Goal: Task Accomplishment & Management: Use online tool/utility

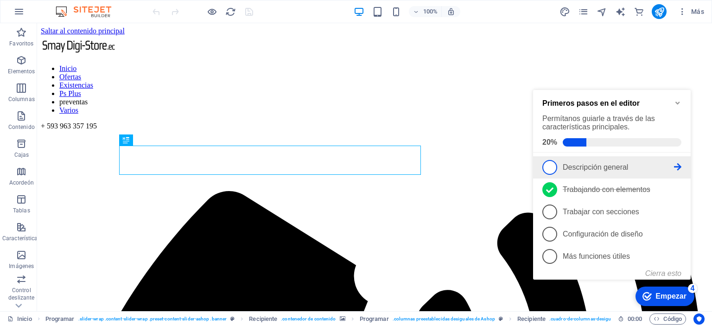
click at [593, 163] on font "Descripción general" at bounding box center [595, 167] width 65 height 8
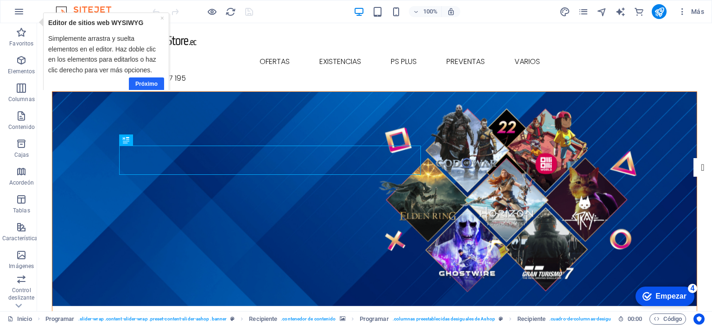
click at [149, 83] on font "Próximo" at bounding box center [146, 83] width 22 height 6
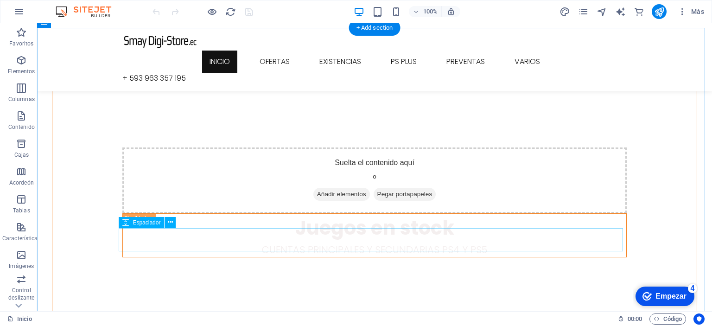
scroll to position [695, 0]
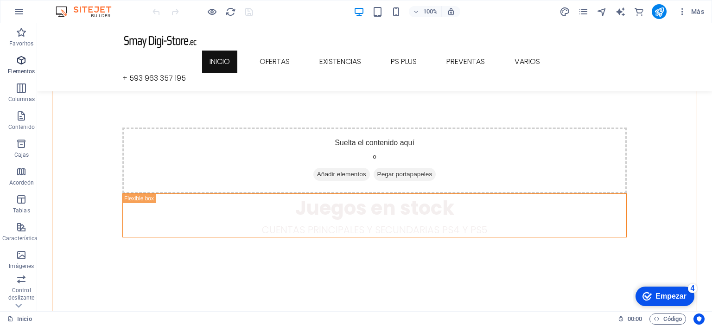
click at [22, 66] on icon "button" at bounding box center [21, 60] width 11 height 11
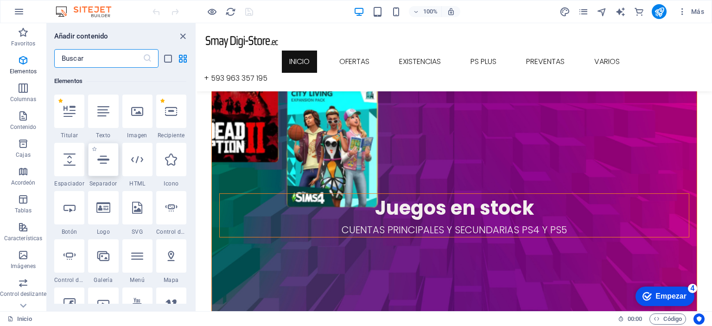
scroll to position [174, 0]
click at [163, 210] on div at bounding box center [171, 207] width 30 height 33
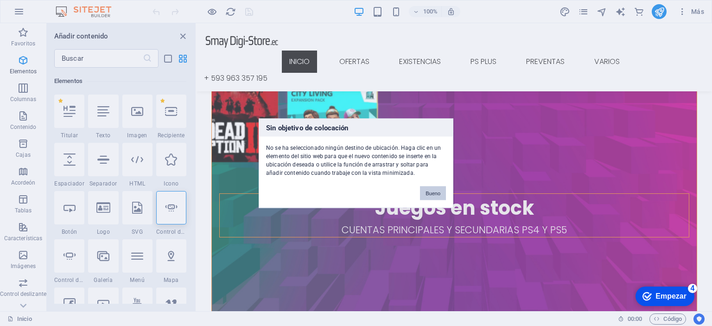
click at [438, 191] on font "Bueno" at bounding box center [433, 193] width 15 height 6
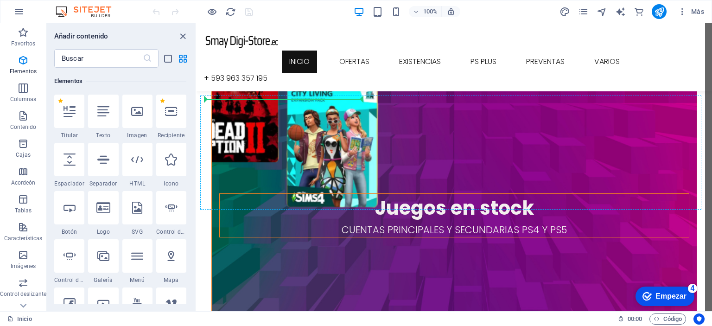
select select "ms"
select select "s"
select select "progressive"
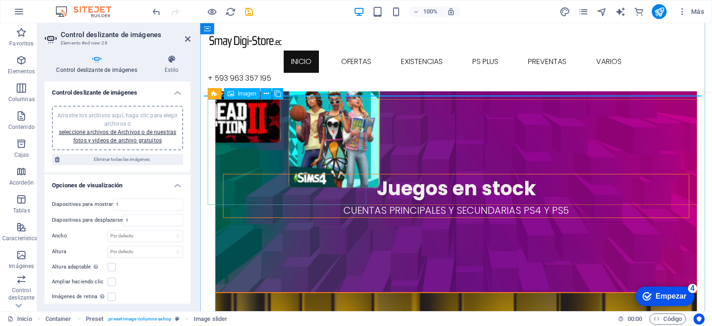
scroll to position [706, 0]
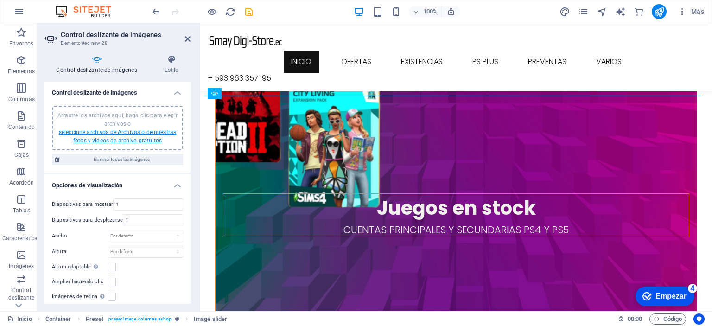
click at [146, 133] on font "seleccione archivos de Archivos o de nuestras fotos y videos de archivo gratuit…" at bounding box center [117, 136] width 117 height 15
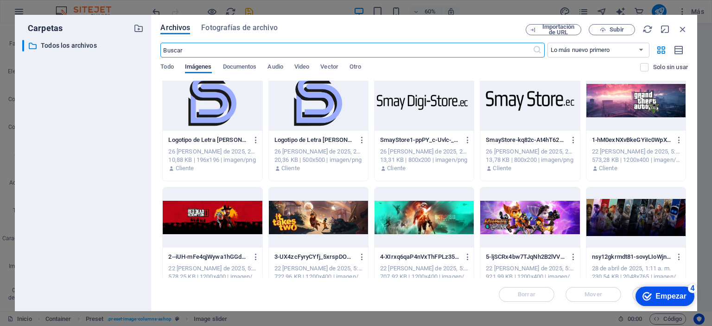
scroll to position [232, 0]
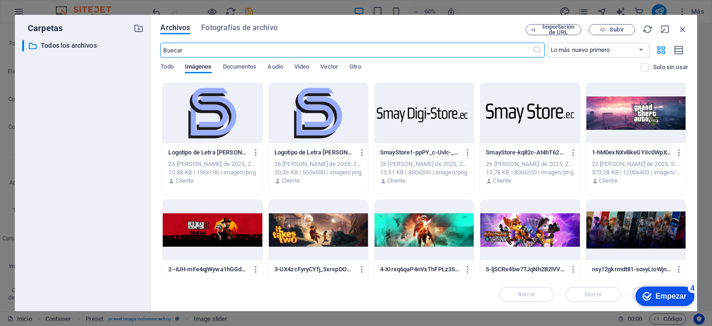
click at [634, 115] on div at bounding box center [635, 113] width 99 height 60
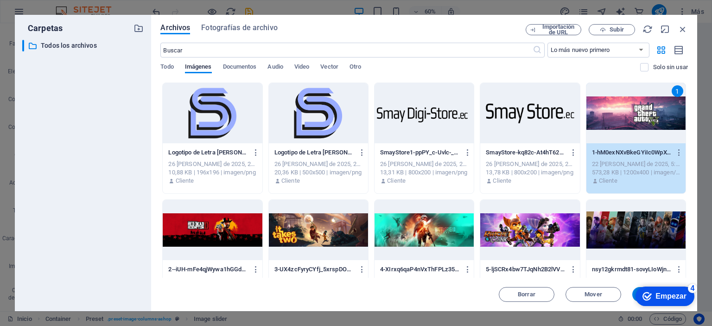
click at [214, 234] on div at bounding box center [212, 230] width 99 height 60
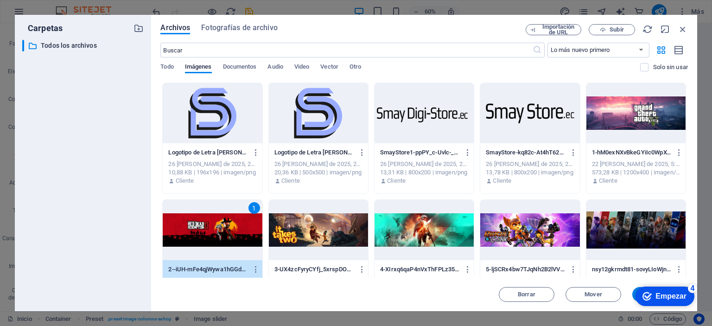
click at [637, 112] on div at bounding box center [635, 113] width 99 height 60
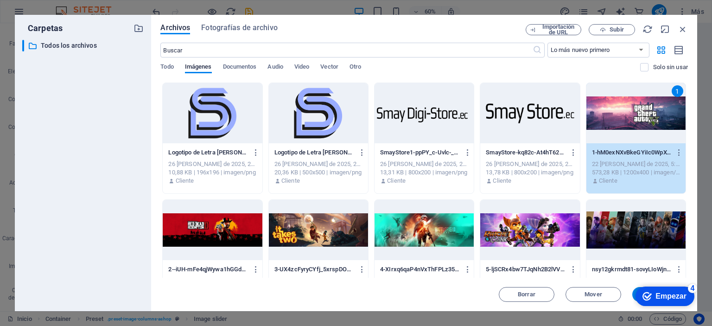
click at [209, 233] on div at bounding box center [212, 230] width 99 height 60
click at [336, 235] on div at bounding box center [318, 230] width 99 height 60
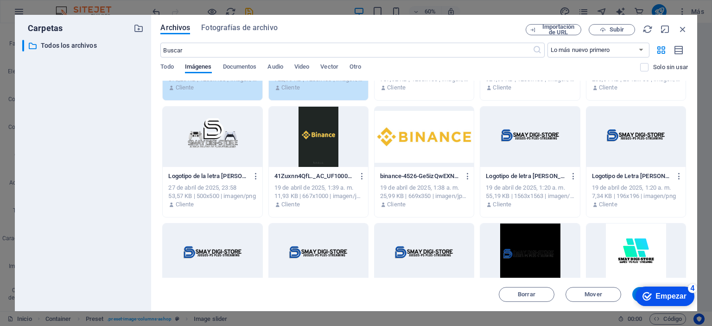
scroll to position [464, 0]
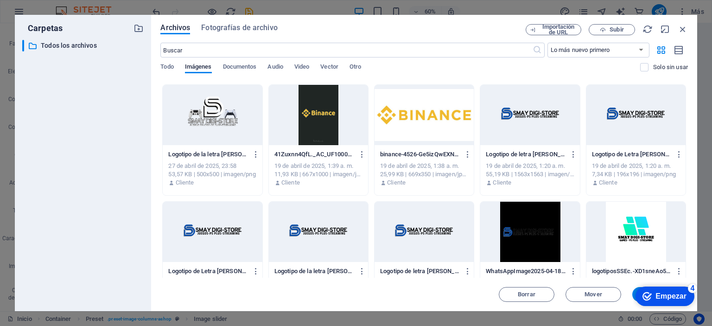
click div "checkmark Empezar 4 Primeros pasos en el editor Permítanos guiarle a través de …"
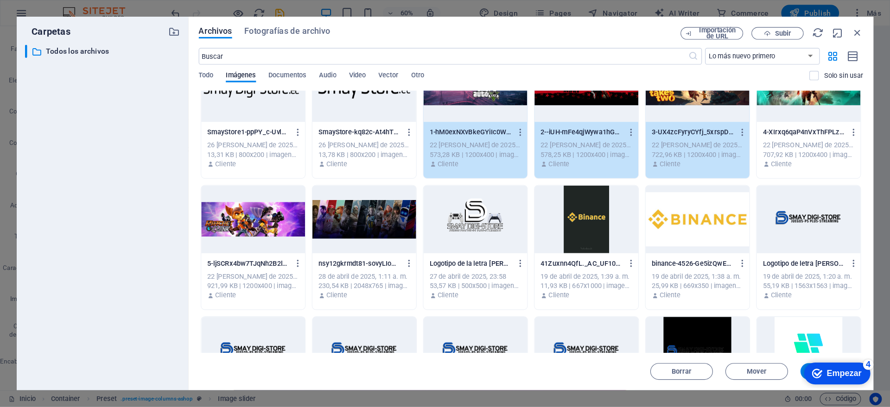
scroll to position [267, 0]
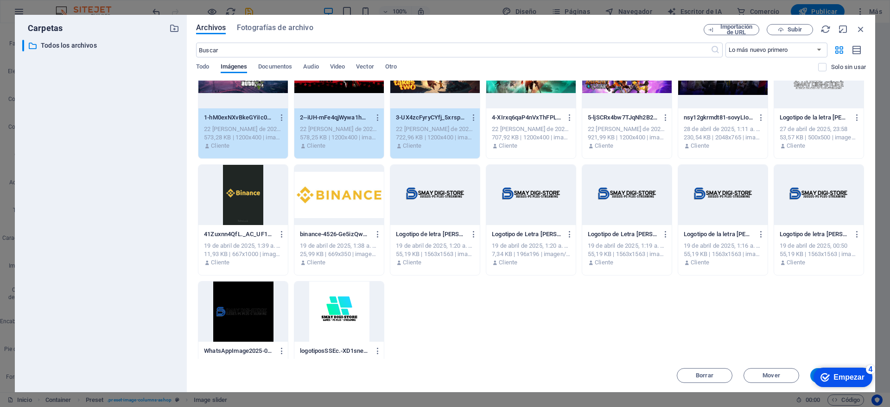
click div "checkmark Empezar 4 Primeros pasos en el editor Permítanos guiarle a través de …"
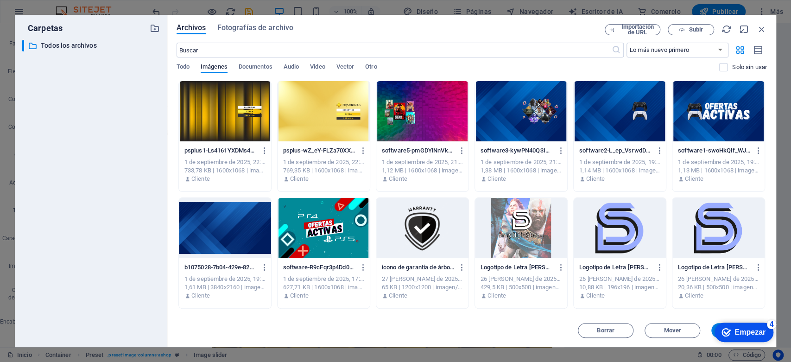
scroll to position [635, 0]
click div "checkmark Empezar 4 Primeros pasos en el editor Permítanos guiarle a través de …"
click at [712, 325] on font "Empezar" at bounding box center [750, 332] width 31 height 8
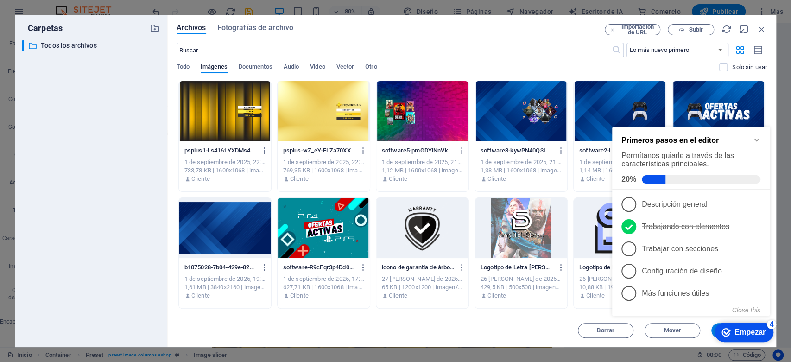
click at [712, 325] on font "Empezar" at bounding box center [750, 332] width 31 height 8
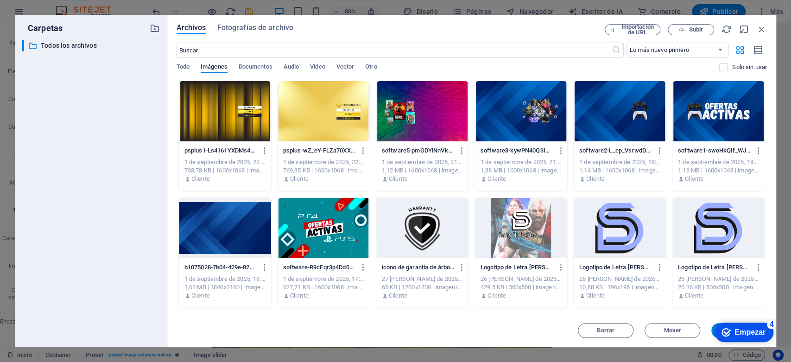
click at [712, 325] on div "checkmark Empezar 4" at bounding box center [744, 332] width 44 height 9
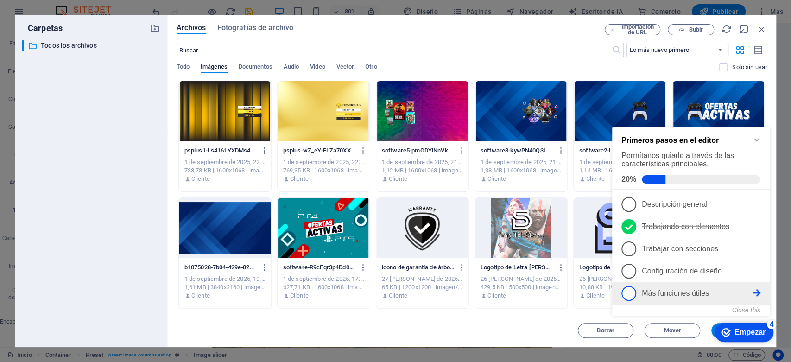
click at [632, 289] on span "5" at bounding box center [629, 293] width 15 height 15
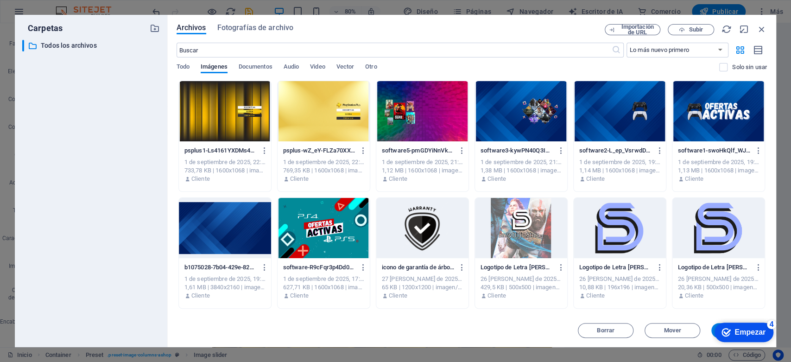
click div "checkmark Empezar 4 Primeros pasos en el editor Permítanos guiarle a través de …"
click at [712, 325] on icon "Empezar Quedan 4 elementos, 20 % completado" at bounding box center [726, 332] width 9 height 8
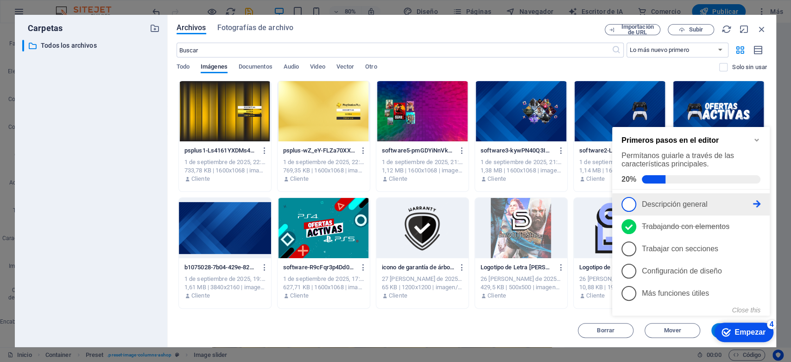
click at [633, 201] on span "1" at bounding box center [629, 204] width 15 height 15
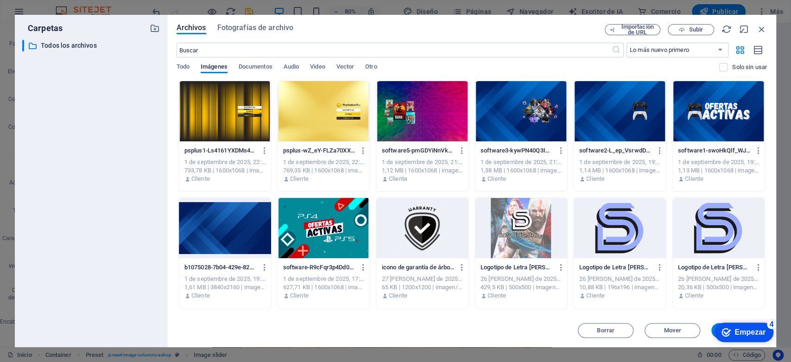
scroll to position [0, 0]
click at [712, 325] on font "Empezar" at bounding box center [750, 332] width 31 height 8
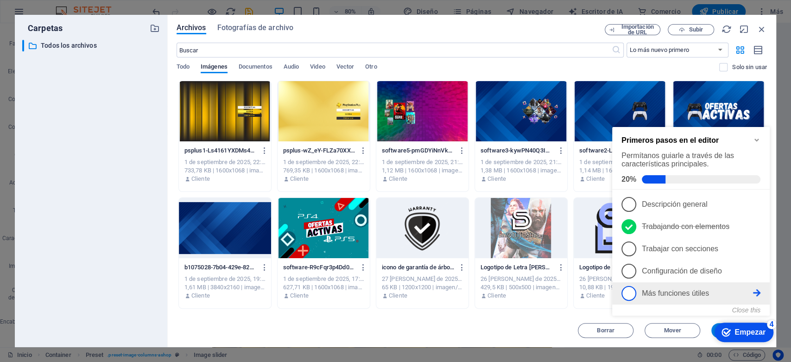
click at [631, 294] on span "5" at bounding box center [629, 293] width 15 height 15
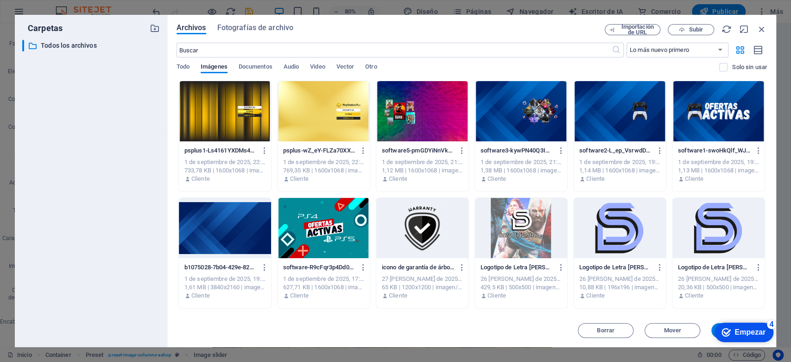
click at [712, 325] on font "Empezar" at bounding box center [750, 332] width 31 height 8
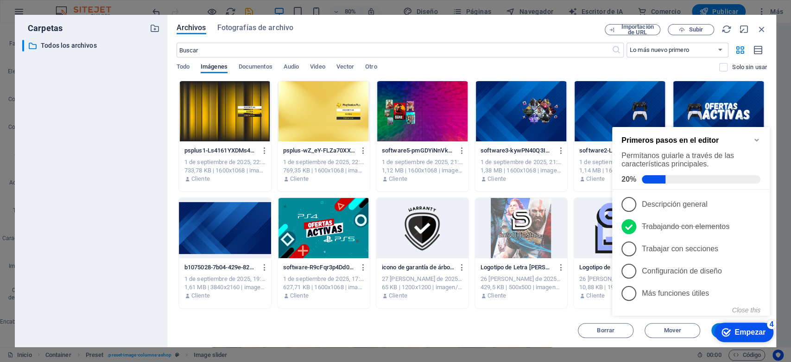
click div "checkmark Empezar 4 Primeros pasos en el editor Permítanos guiarle a través de …"
click at [538, 323] on div "Borrar Mover Insertar" at bounding box center [472, 326] width 591 height 24
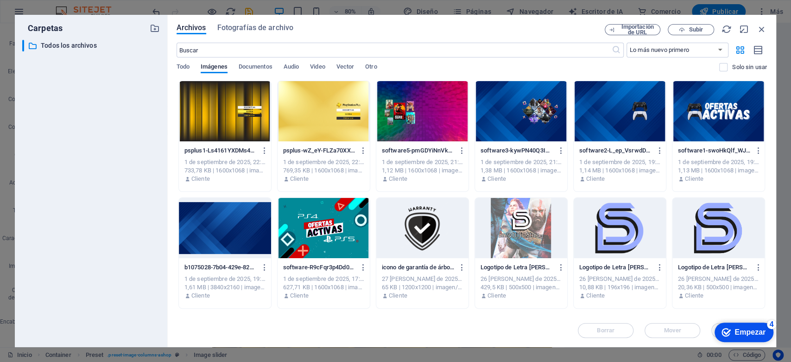
click div "checkmark Empezar 4 Primeros pasos en el editor Permítanos guiarle a través de …"
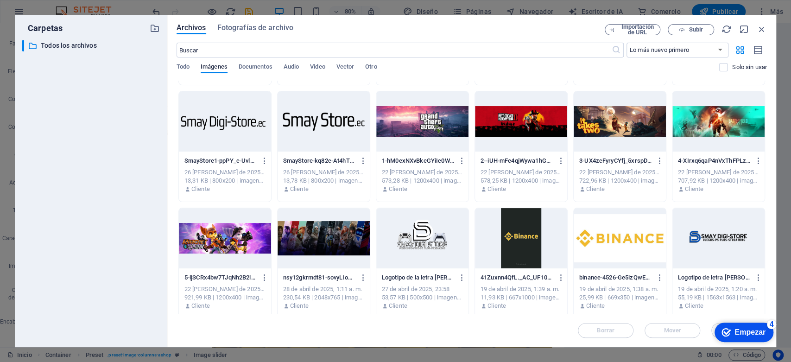
scroll to position [206, 0]
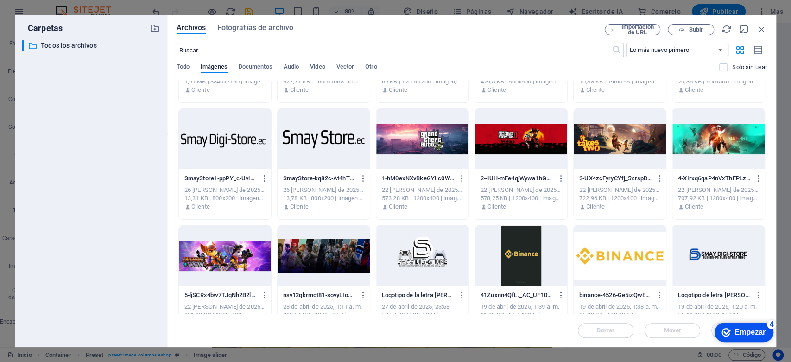
click at [427, 137] on div at bounding box center [422, 139] width 92 height 60
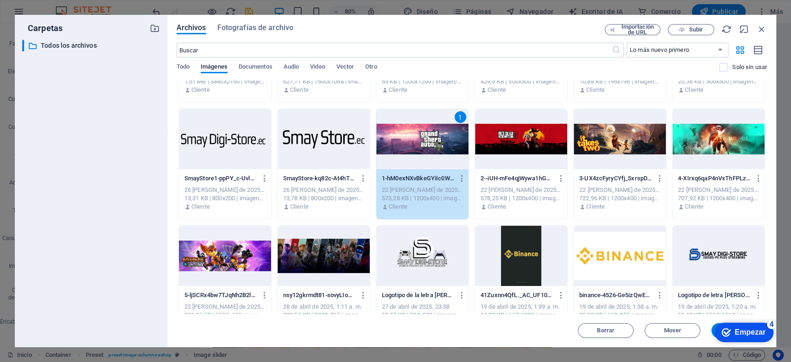
click at [536, 137] on div at bounding box center [521, 139] width 92 height 60
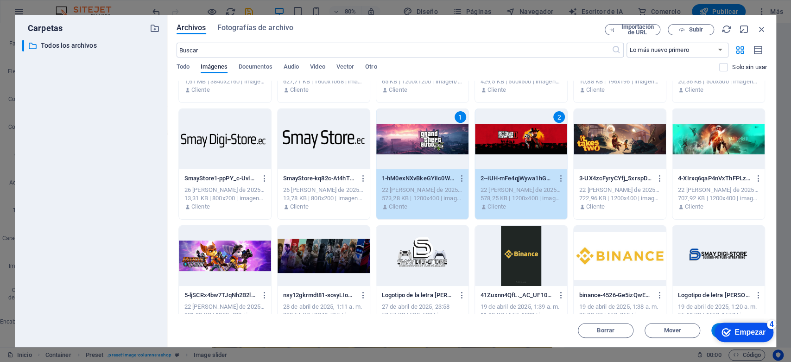
click at [608, 142] on div at bounding box center [620, 139] width 92 height 60
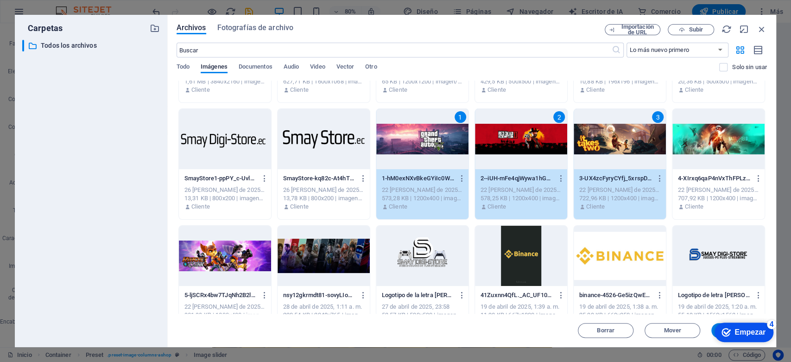
click at [233, 259] on div at bounding box center [225, 256] width 92 height 60
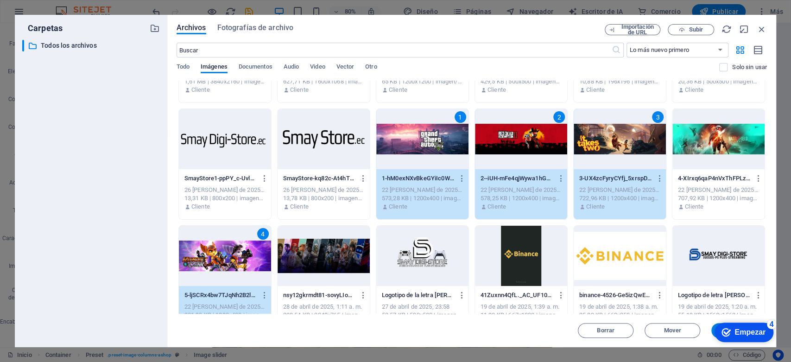
click div "checkmark Empezar 4 Primeros pasos en el editor Permítanos guiarle a través de …"
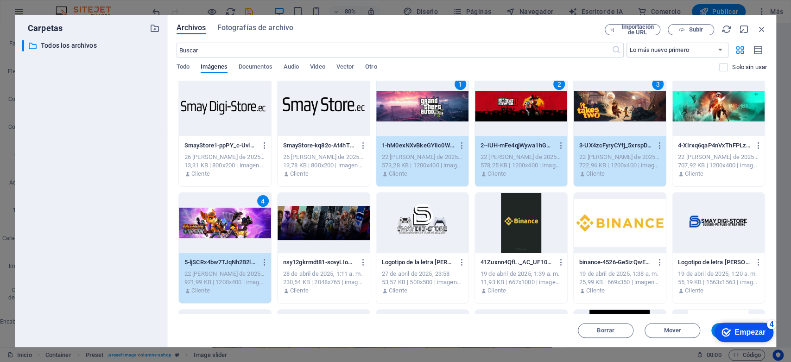
scroll to position [345, 0]
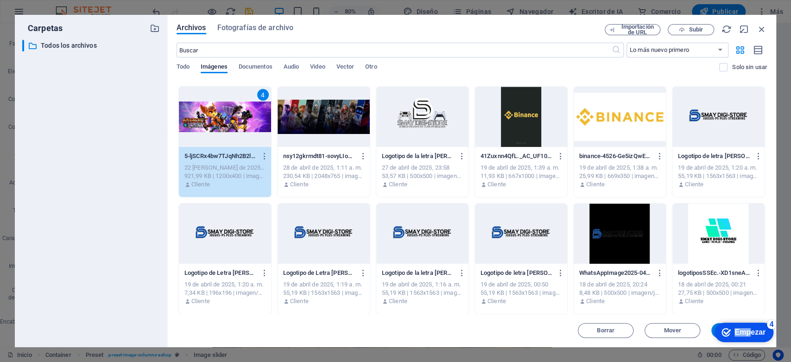
drag, startPoint x: 753, startPoint y: 334, endPoint x: 759, endPoint y: 191, distance: 143.4
click html "checkmark Empezar 4 Primeros pasos en el editor Permítanos guiarle a través de …"
click div "checkmark Empezar 4 Primeros pasos en el editor Permítanos guiarle a través de …"
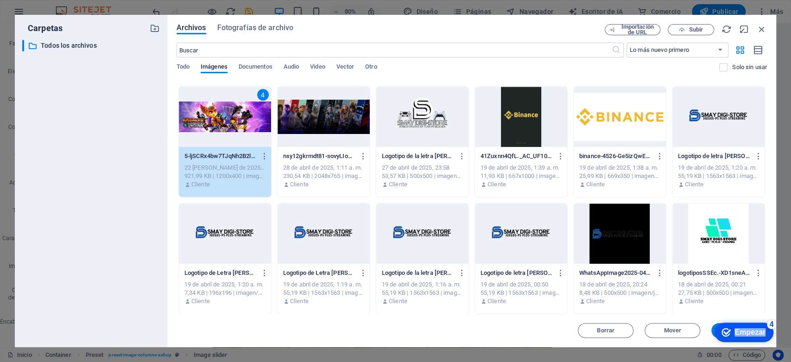
click at [712, 325] on font "Empezar" at bounding box center [750, 332] width 31 height 8
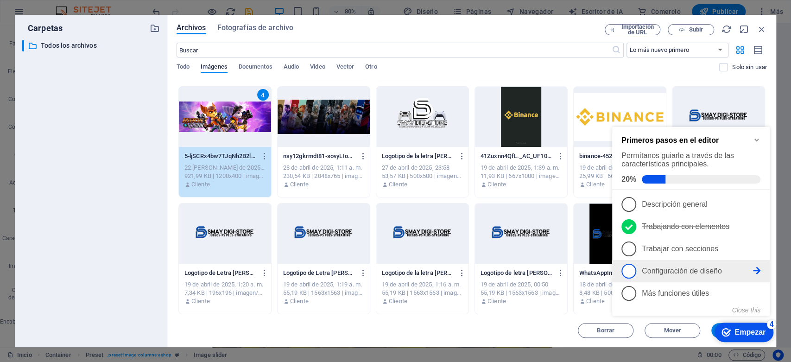
click at [627, 267] on span "4" at bounding box center [629, 271] width 15 height 15
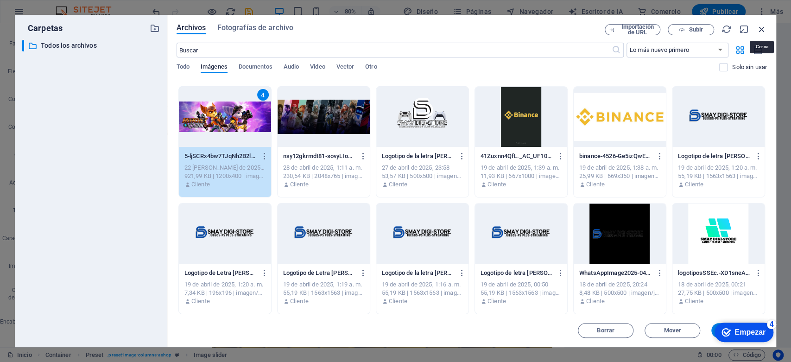
click at [712, 30] on icon "button" at bounding box center [762, 29] width 10 height 10
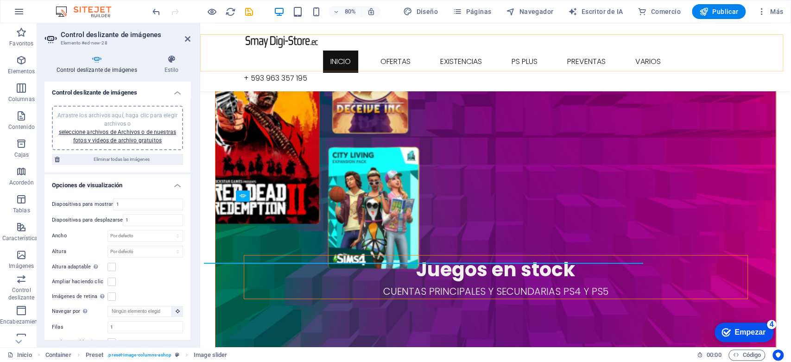
scroll to position [590, 0]
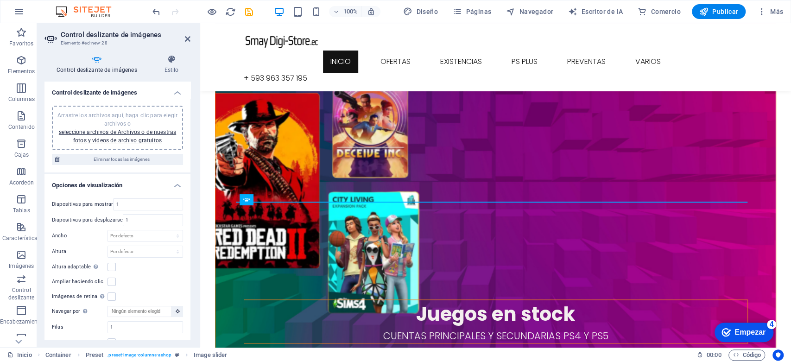
click at [183, 37] on h2 "Control deslizante de imágenes" at bounding box center [126, 35] width 130 height 8
click at [188, 38] on icon at bounding box center [188, 38] width 6 height 7
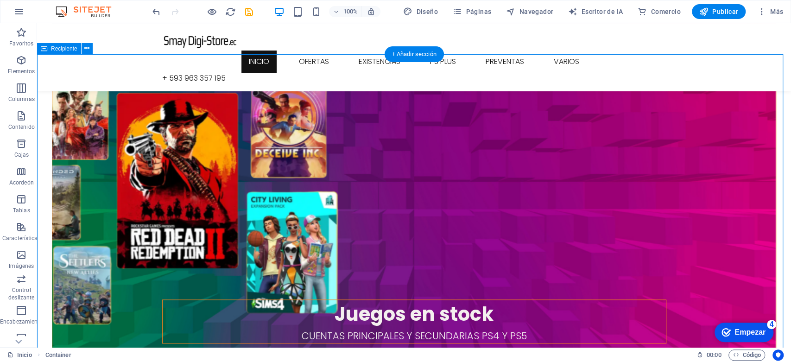
scroll to position [693, 0]
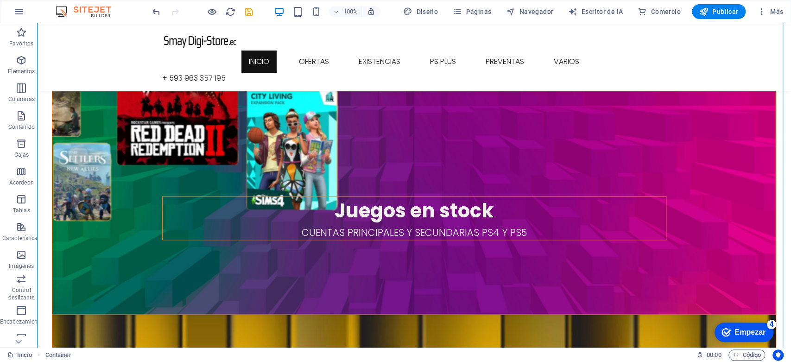
click at [712, 325] on font "Empezar" at bounding box center [750, 332] width 31 height 8
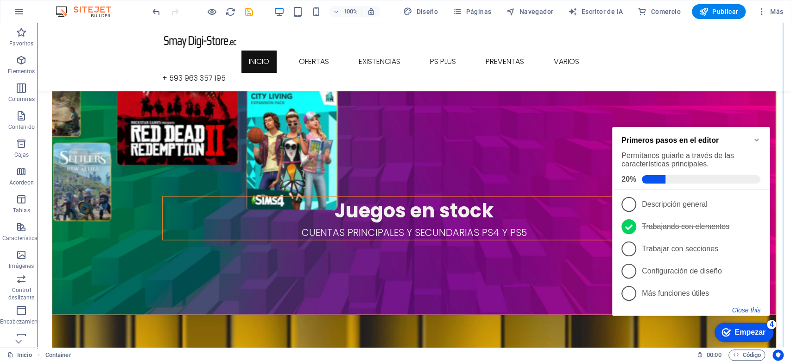
click at [712, 308] on button "Close this" at bounding box center [746, 309] width 28 height 7
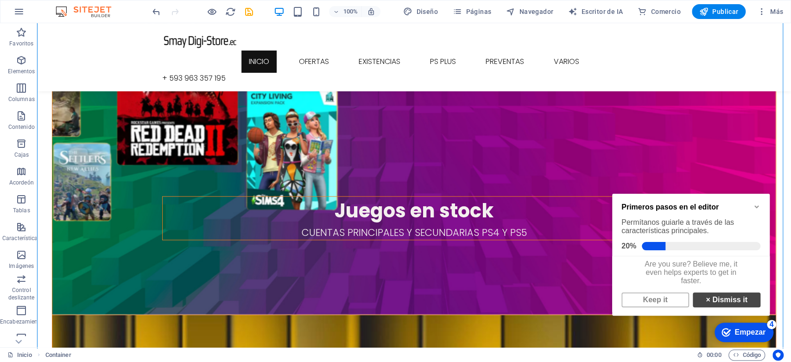
scroll to position [5, 0]
click at [712, 303] on link "× Dismiss it" at bounding box center [727, 299] width 68 height 15
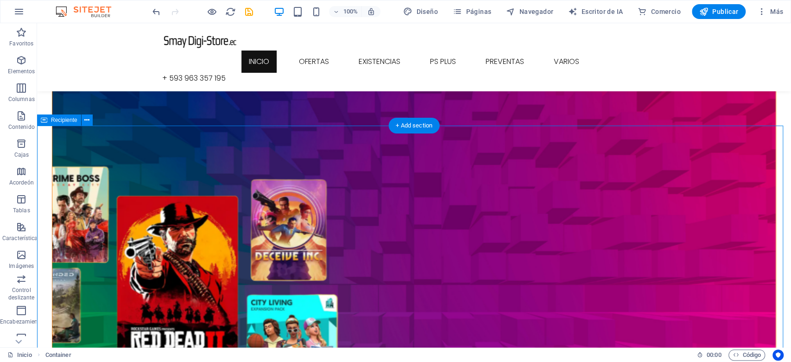
scroll to position [590, 0]
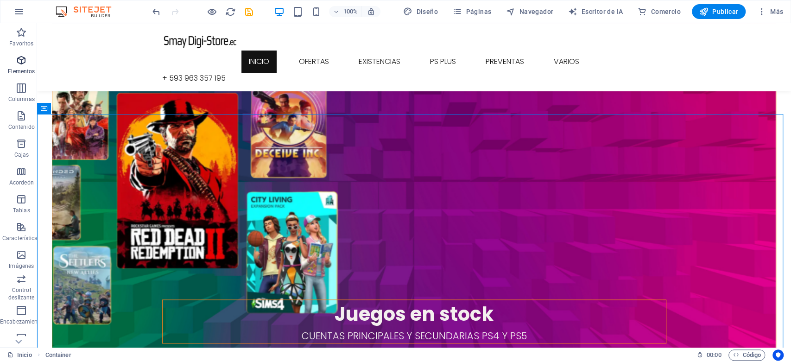
click at [24, 63] on icon "button" at bounding box center [21, 60] width 11 height 11
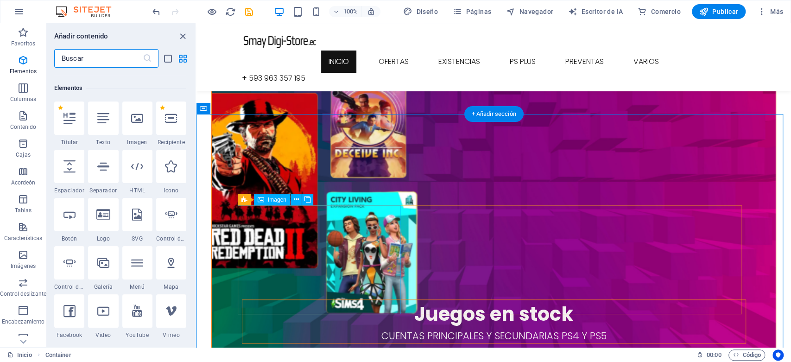
scroll to position [174, 0]
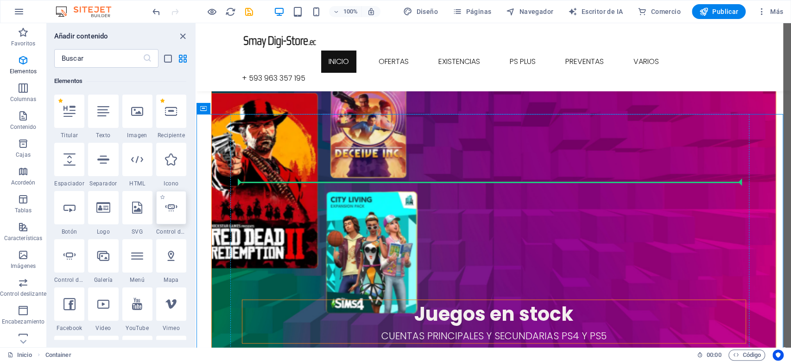
select select "ms"
select select "s"
select select "progressive"
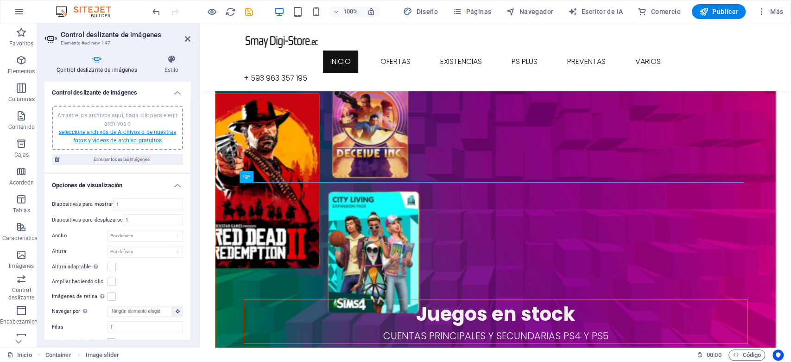
click at [120, 130] on font "seleccione archivos de Archivos o de nuestras fotos y videos de archivo gratuit…" at bounding box center [117, 136] width 117 height 15
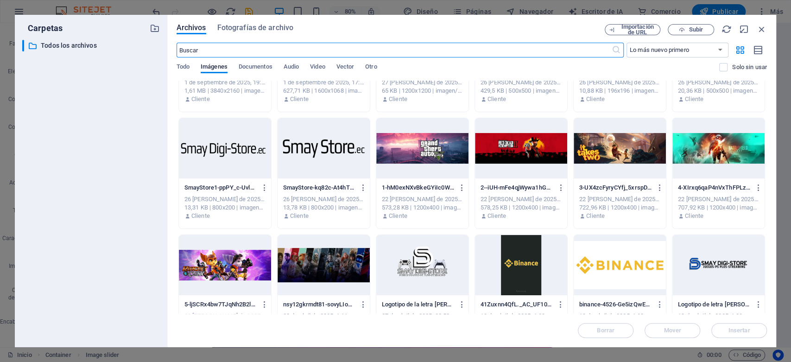
scroll to position [206, 0]
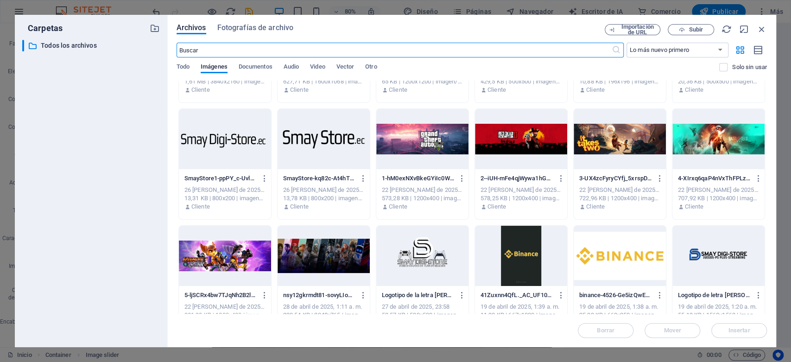
click at [438, 136] on div at bounding box center [422, 139] width 92 height 60
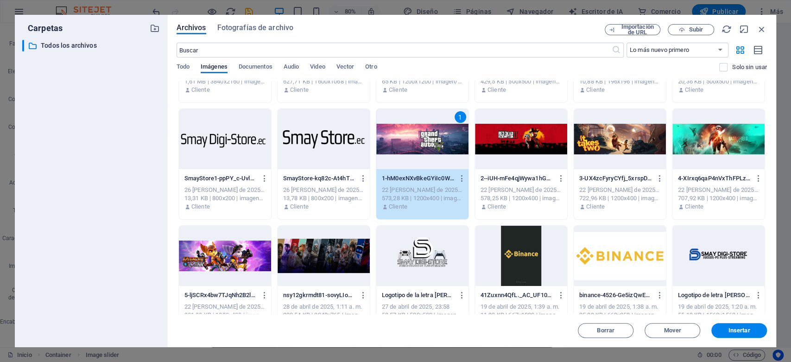
click at [538, 145] on div at bounding box center [521, 139] width 92 height 60
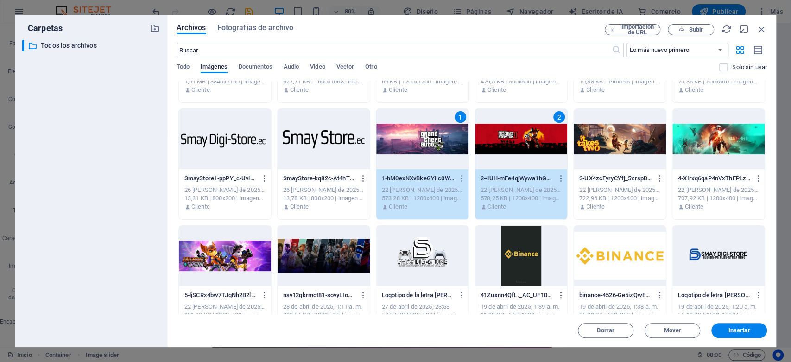
click at [618, 146] on div at bounding box center [620, 139] width 92 height 60
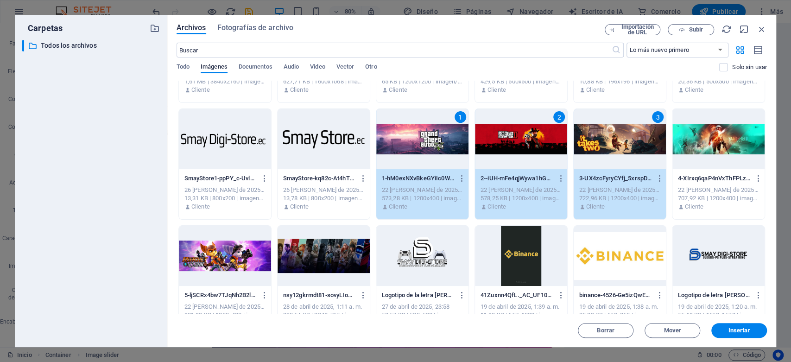
click at [258, 252] on div at bounding box center [225, 256] width 92 height 60
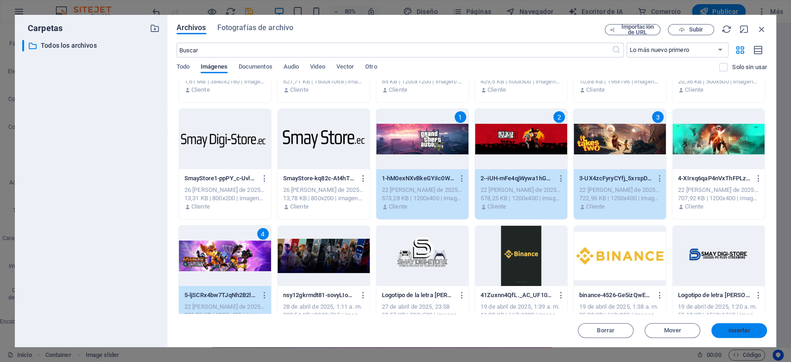
click at [712, 325] on font "Insertar" at bounding box center [740, 330] width 22 height 7
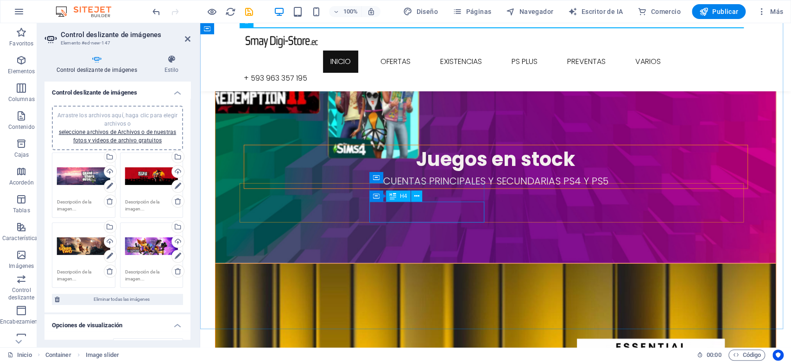
scroll to position [642, 0]
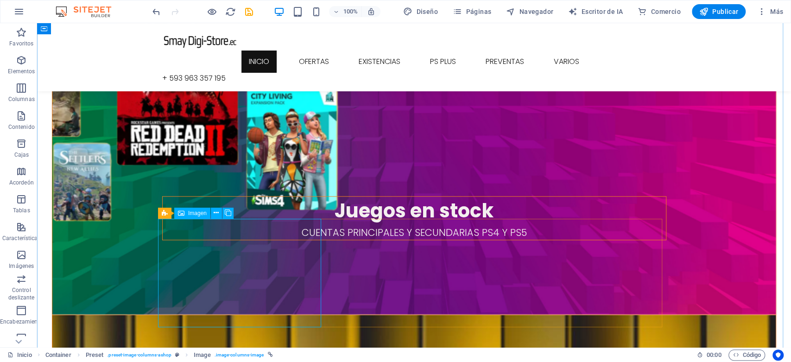
scroll to position [745, 0]
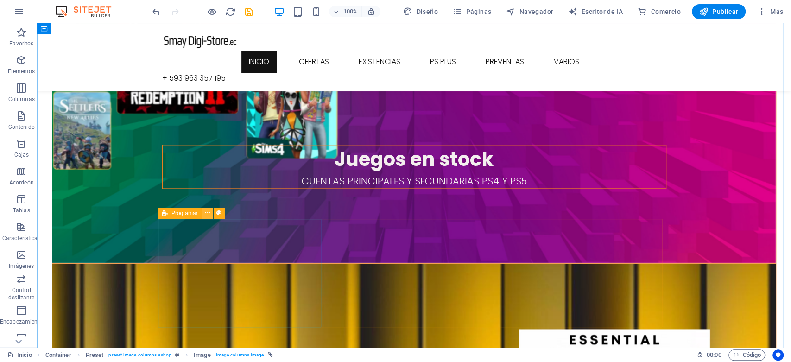
click at [209, 217] on icon at bounding box center [207, 213] width 5 height 10
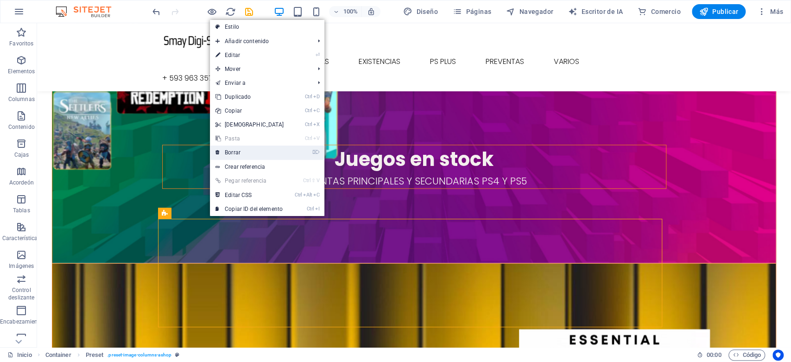
click at [243, 152] on link "⌦ Borrar" at bounding box center [250, 153] width 80 height 14
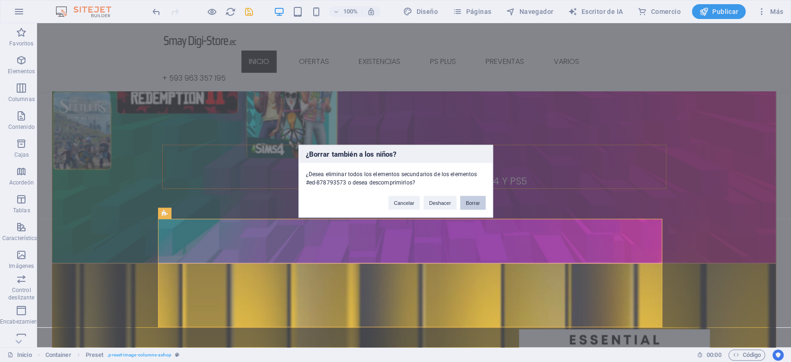
click at [463, 199] on button "Borrar" at bounding box center [472, 203] width 25 height 14
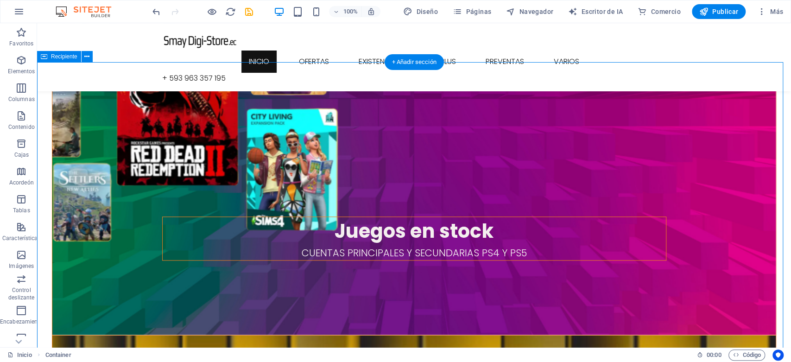
scroll to position [642, 0]
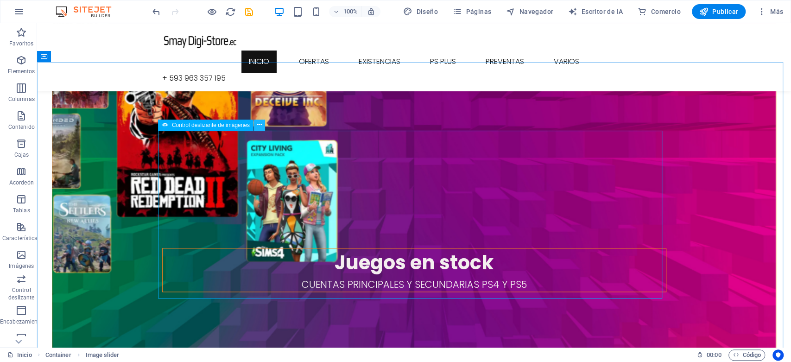
click at [260, 126] on icon at bounding box center [259, 125] width 5 height 10
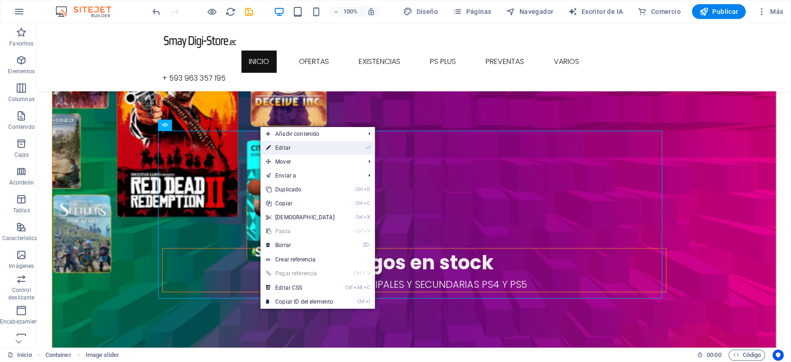
click at [316, 152] on link "⏎ Editar" at bounding box center [301, 148] width 80 height 14
select select "ms"
select select "s"
select select "progressive"
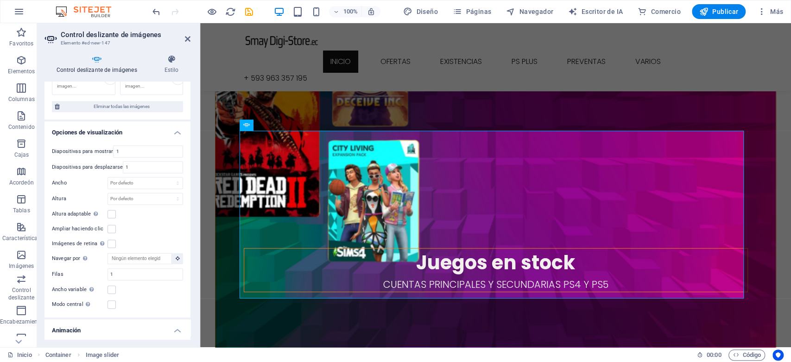
scroll to position [206, 0]
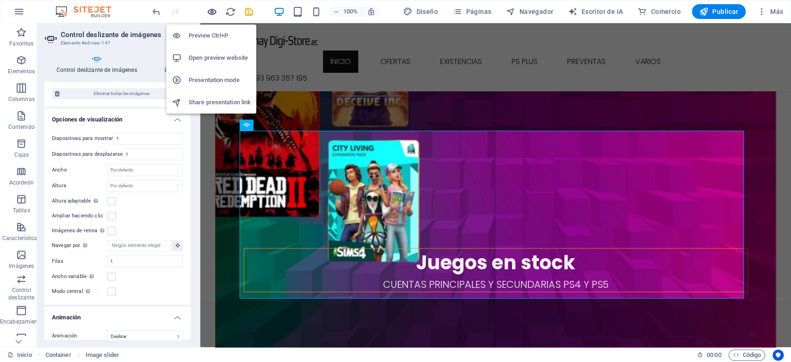
click at [215, 13] on icon "button" at bounding box center [212, 11] width 11 height 11
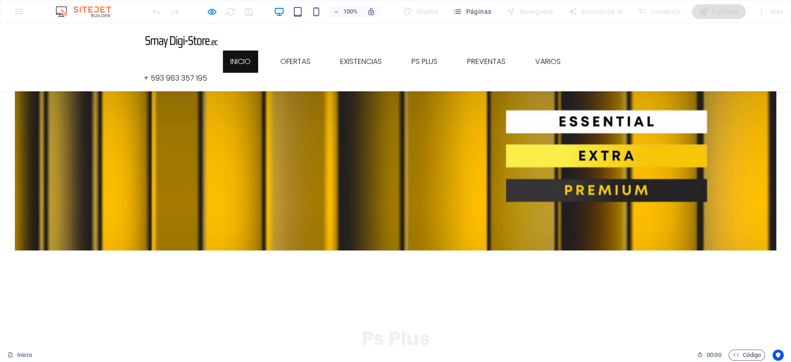
scroll to position [824, 0]
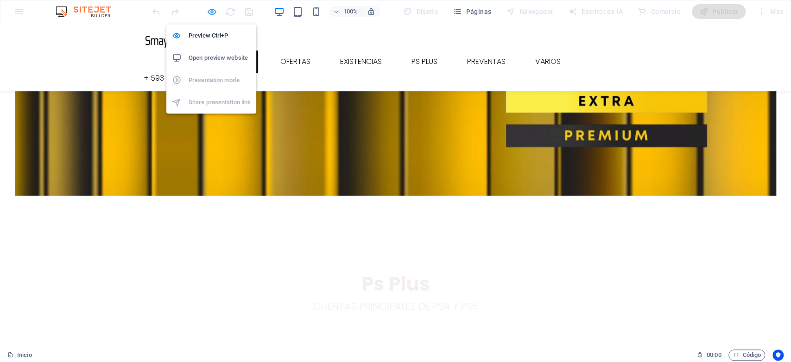
click at [210, 13] on icon "button" at bounding box center [212, 11] width 11 height 11
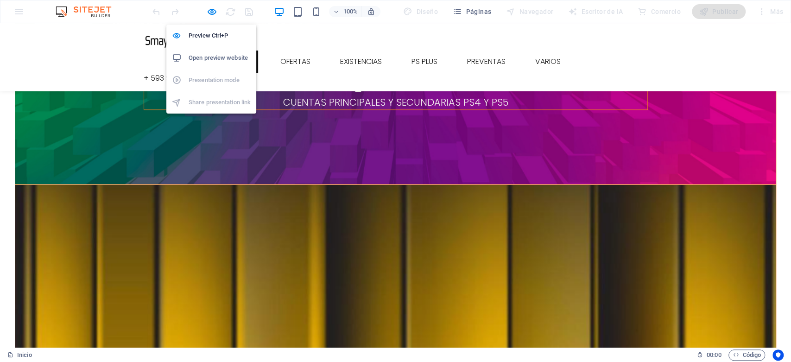
select select "ms"
select select "s"
select select "progressive"
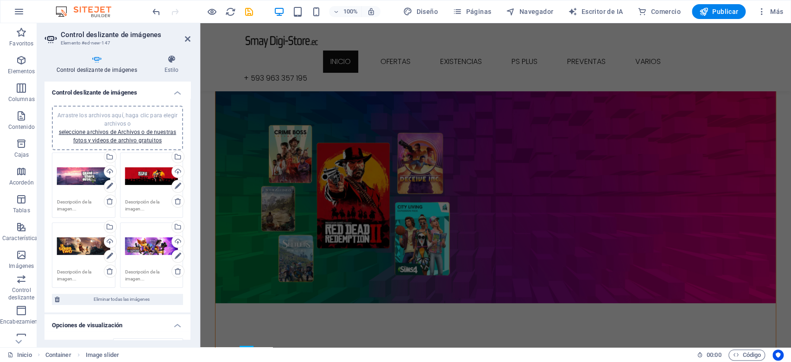
scroll to position [412, 0]
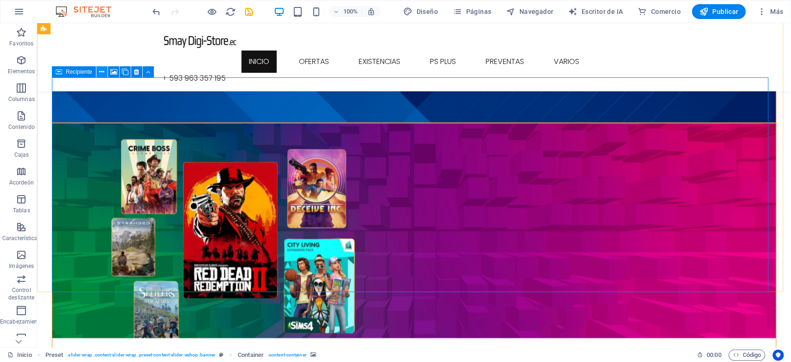
click at [102, 73] on icon at bounding box center [101, 72] width 5 height 10
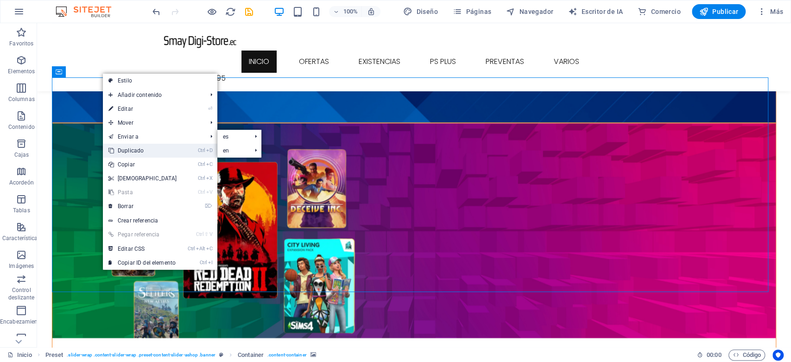
click at [144, 148] on link "Ctrl D Duplicado" at bounding box center [143, 151] width 80 height 14
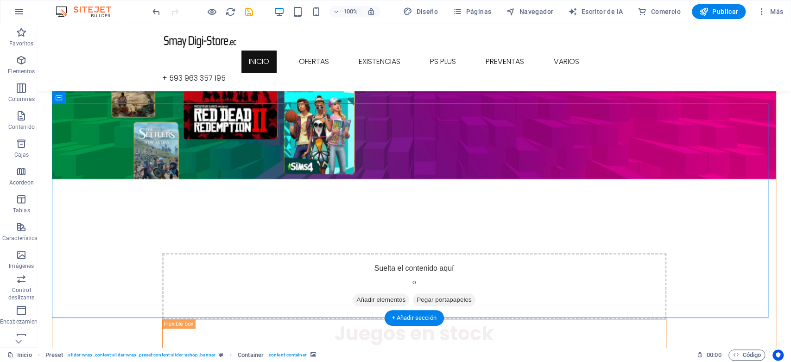
scroll to position [566, 0]
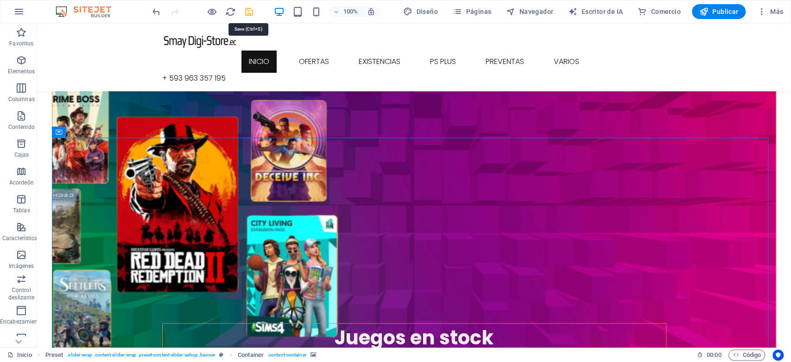
click at [250, 13] on icon "ahorrar" at bounding box center [249, 11] width 11 height 11
select select "ms"
select select "s"
select select "progressive"
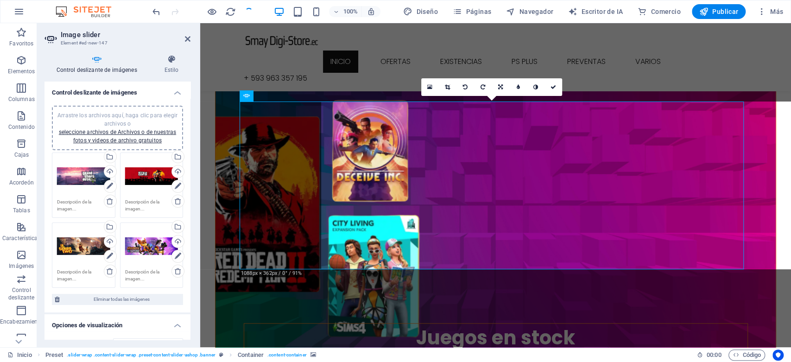
scroll to position [886, 0]
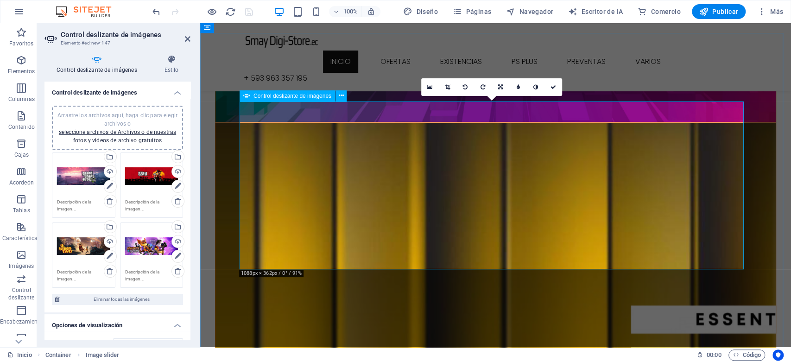
click at [556, 87] on link at bounding box center [554, 87] width 18 height 18
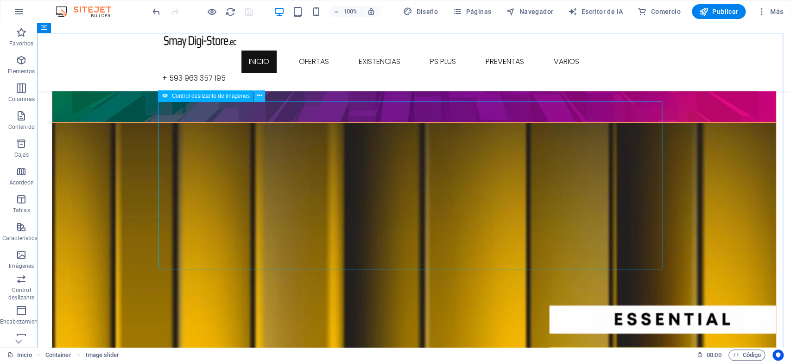
click at [260, 96] on icon at bounding box center [259, 96] width 5 height 10
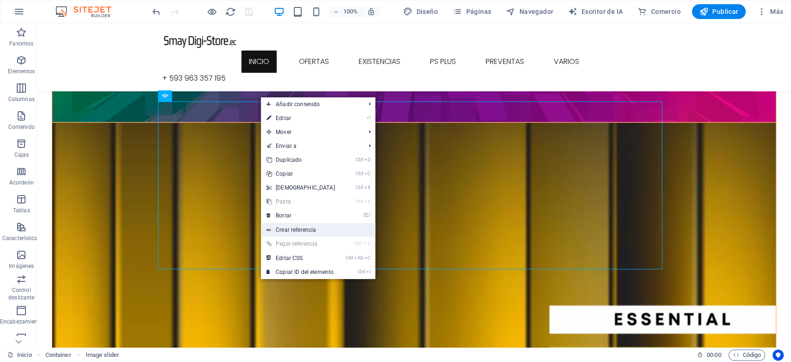
click at [300, 227] on font "Crear referencia" at bounding box center [296, 230] width 40 height 6
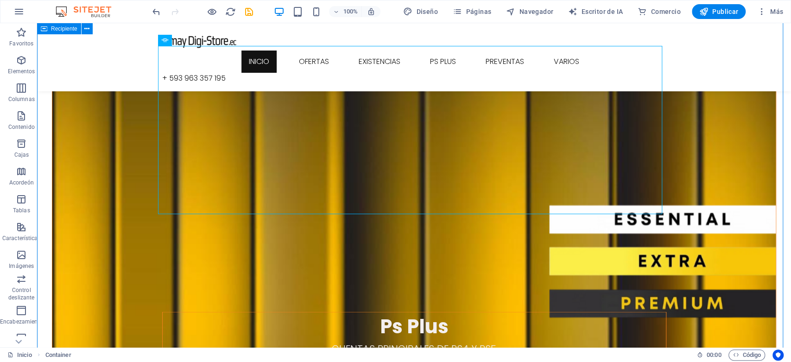
scroll to position [937, 0]
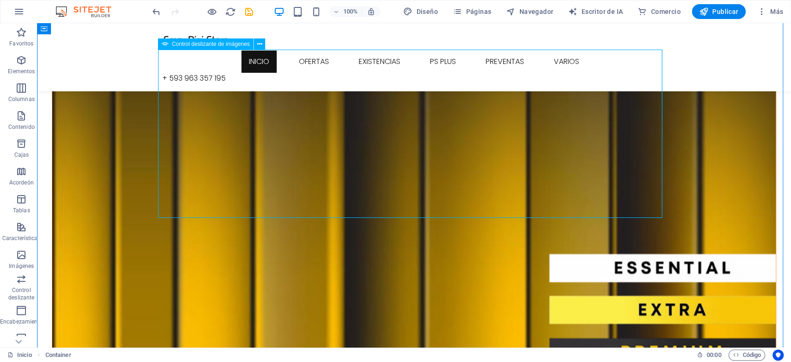
click at [257, 44] on icon at bounding box center [259, 44] width 5 height 10
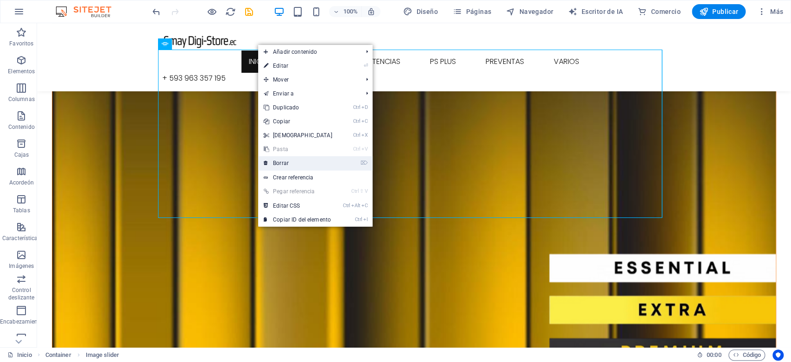
click at [277, 160] on font "Borrar" at bounding box center [281, 163] width 16 height 6
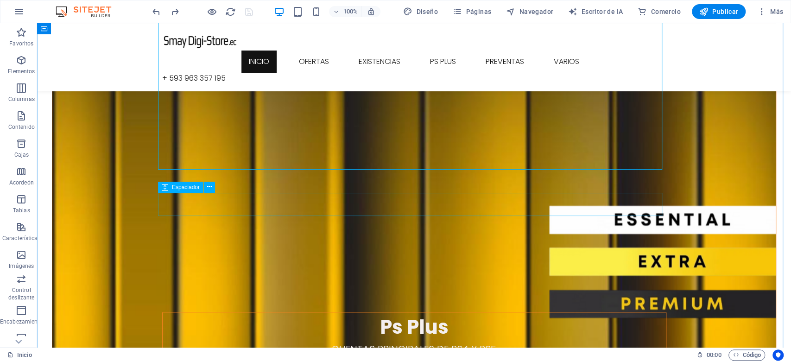
scroll to position [886, 0]
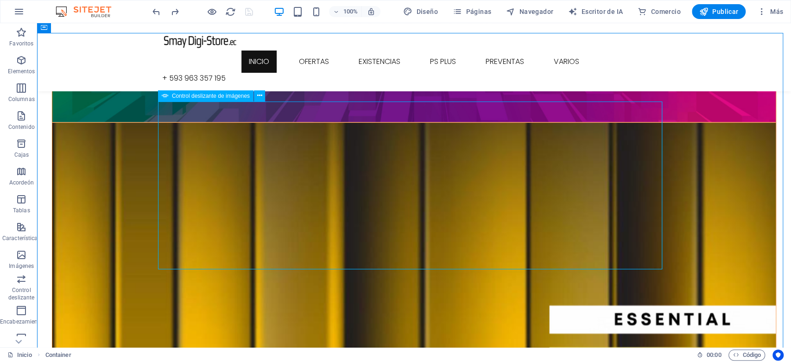
click at [235, 95] on font "Control deslizante de imágenes" at bounding box center [211, 96] width 78 height 6
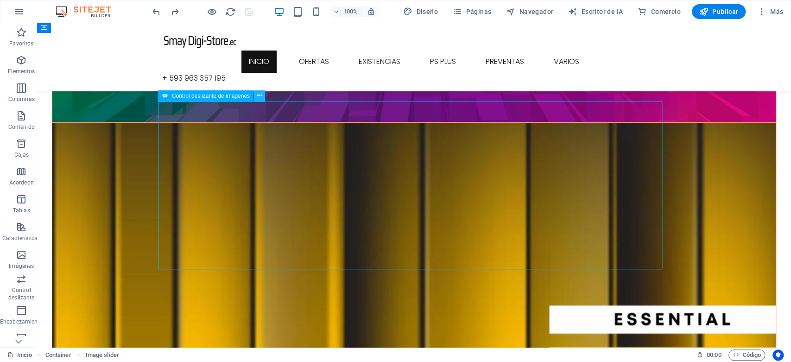
click at [258, 95] on icon at bounding box center [259, 96] width 5 height 10
click at [255, 95] on button at bounding box center [259, 95] width 11 height 11
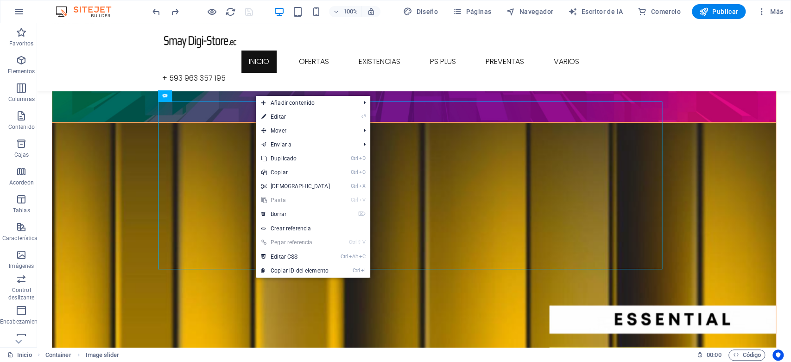
click at [302, 241] on font "Pegar referencia" at bounding box center [292, 242] width 42 height 6
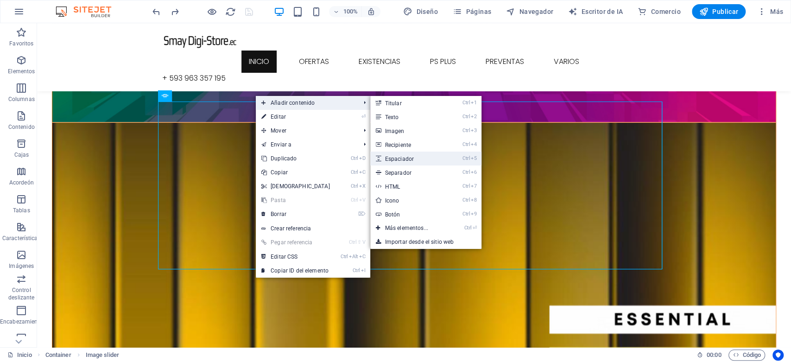
click at [414, 161] on link "Ctrl 5 Espaciador" at bounding box center [408, 159] width 76 height 14
select select "px"
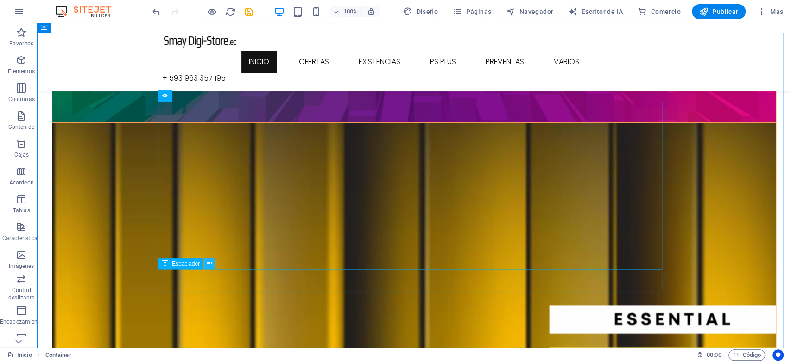
click at [212, 267] on button at bounding box center [209, 263] width 11 height 11
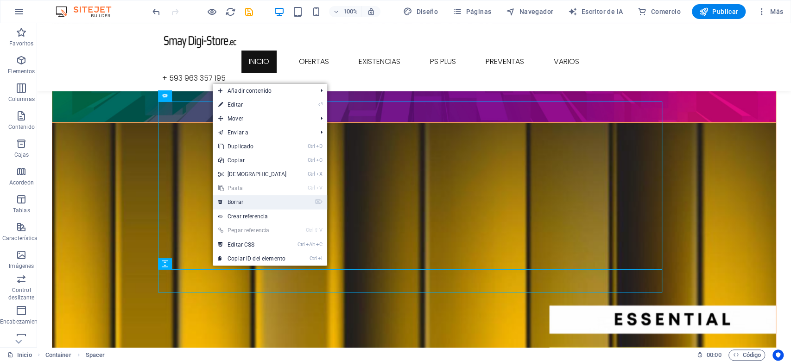
click at [248, 203] on link "⌦ Borrar" at bounding box center [253, 202] width 80 height 14
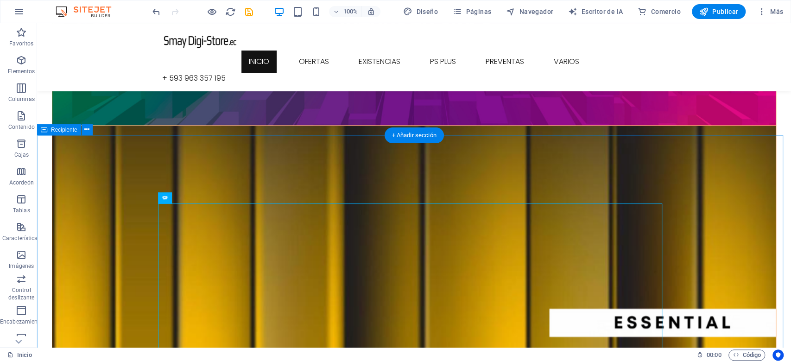
scroll to position [782, 0]
